Goal: Task Accomplishment & Management: Manage account settings

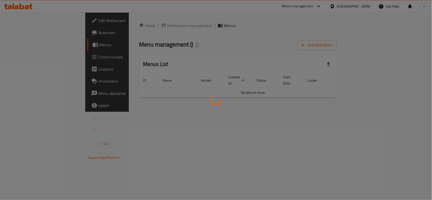
click at [47, 30] on div at bounding box center [216, 100] width 432 height 200
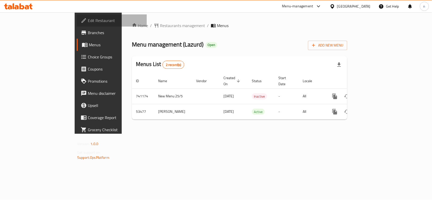
click at [88, 22] on span "Edit Restaurant" at bounding box center [115, 20] width 55 height 6
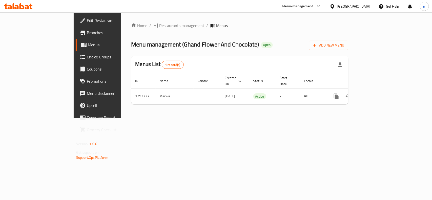
click at [87, 19] on span "Edit Restaurant" at bounding box center [114, 20] width 55 height 6
